Goal: Transaction & Acquisition: Book appointment/travel/reservation

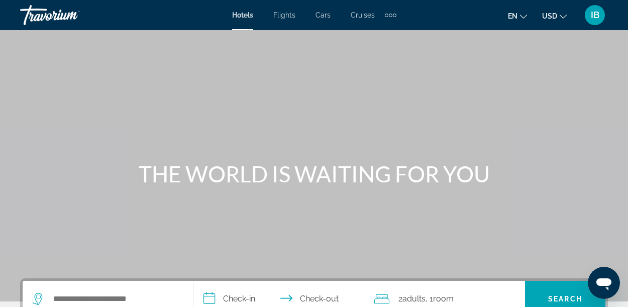
click at [563, 14] on icon "Change currency" at bounding box center [563, 16] width 7 height 7
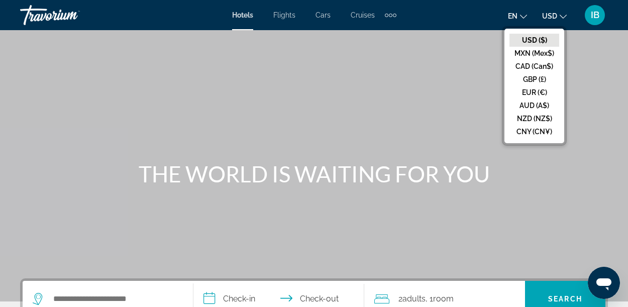
click at [548, 67] on button "CAD (Can$)" at bounding box center [535, 66] width 50 height 13
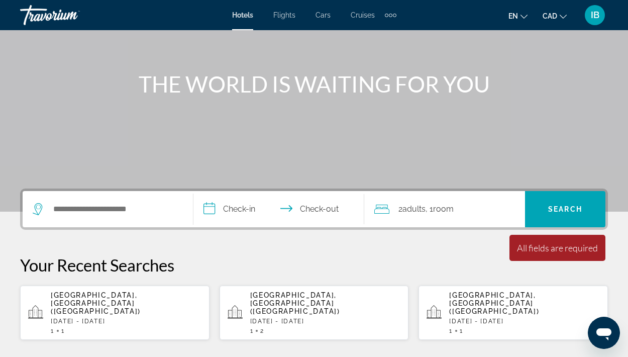
scroll to position [93, 0]
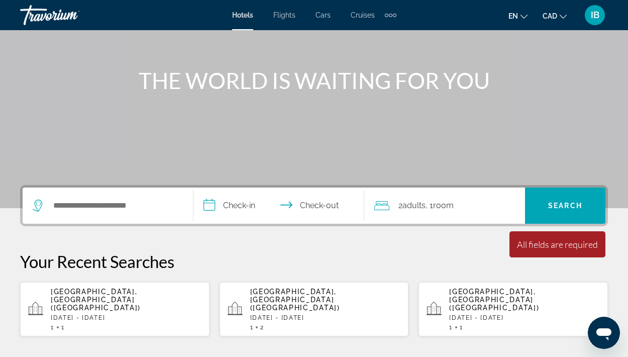
click at [123, 307] on div "1 1" at bounding box center [126, 327] width 151 height 7
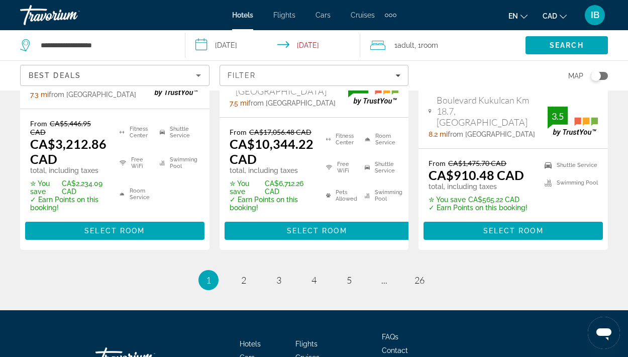
scroll to position [1606, 0]
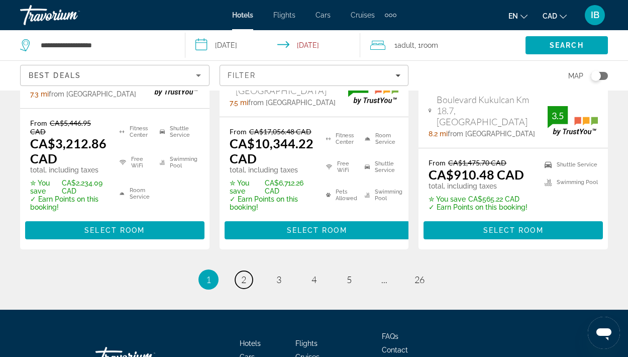
click at [243, 271] on link "page 2" at bounding box center [244, 280] width 18 height 18
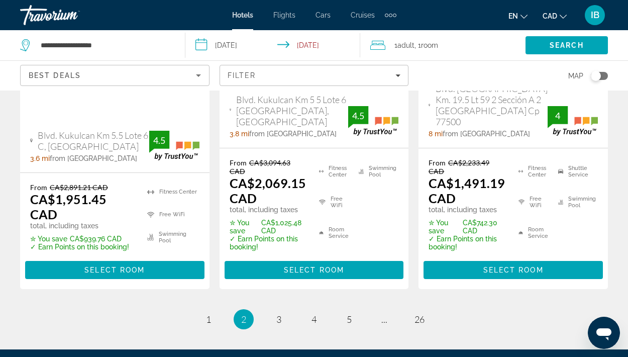
scroll to position [1578, 0]
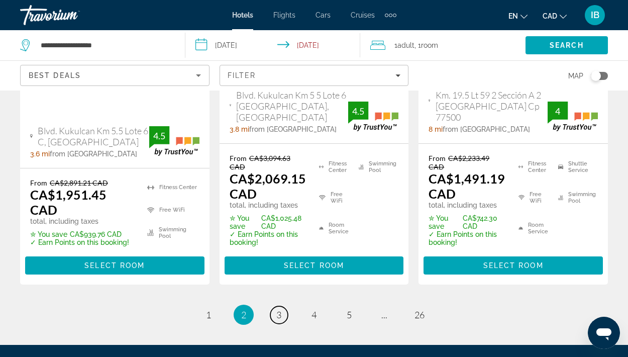
click at [280, 306] on link "page 3" at bounding box center [279, 315] width 18 height 18
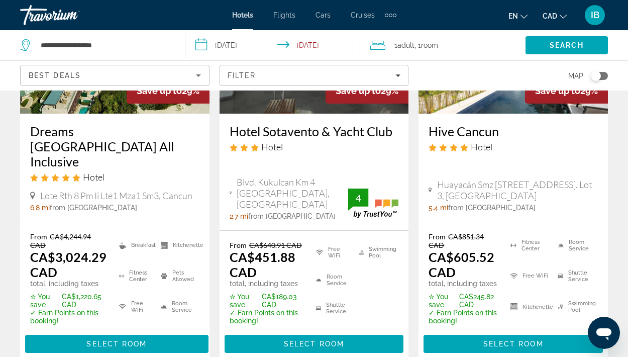
scroll to position [1621, 0]
